Goal: Task Accomplishment & Management: Manage account settings

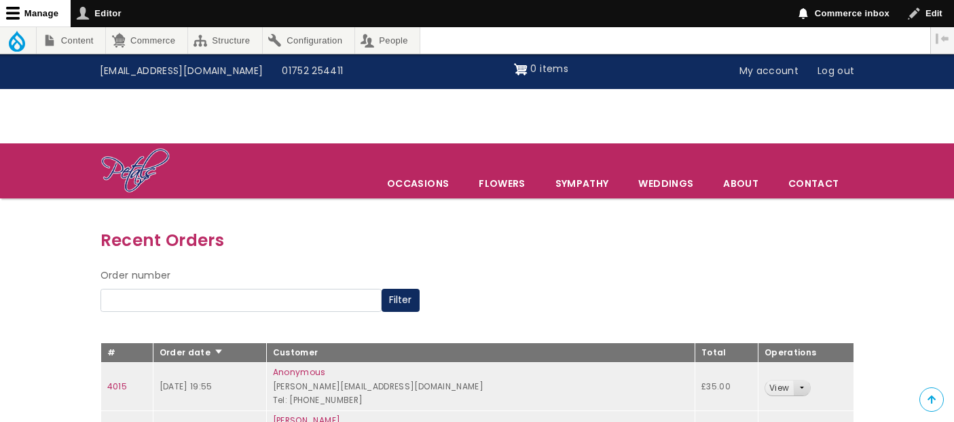
scroll to position [205, 0]
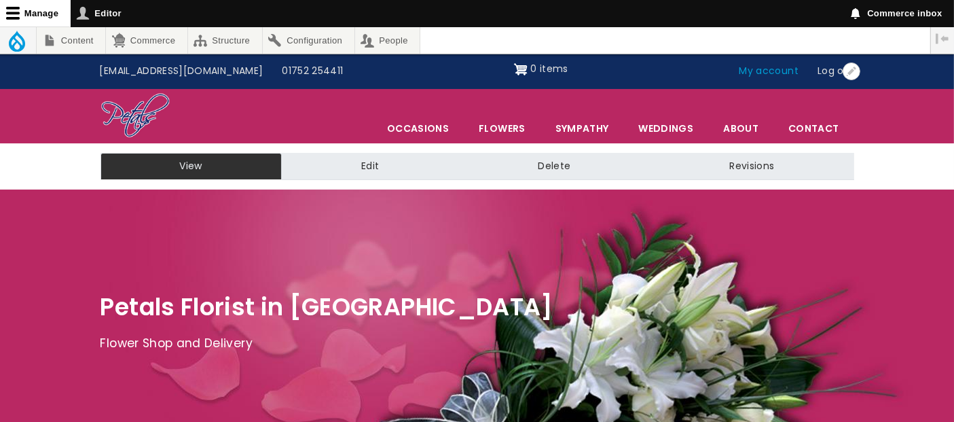
click at [769, 69] on link "My account" at bounding box center [769, 71] width 79 height 26
click at [774, 66] on link "My account" at bounding box center [769, 71] width 79 height 26
